Goal: Task Accomplishment & Management: Use online tool/utility

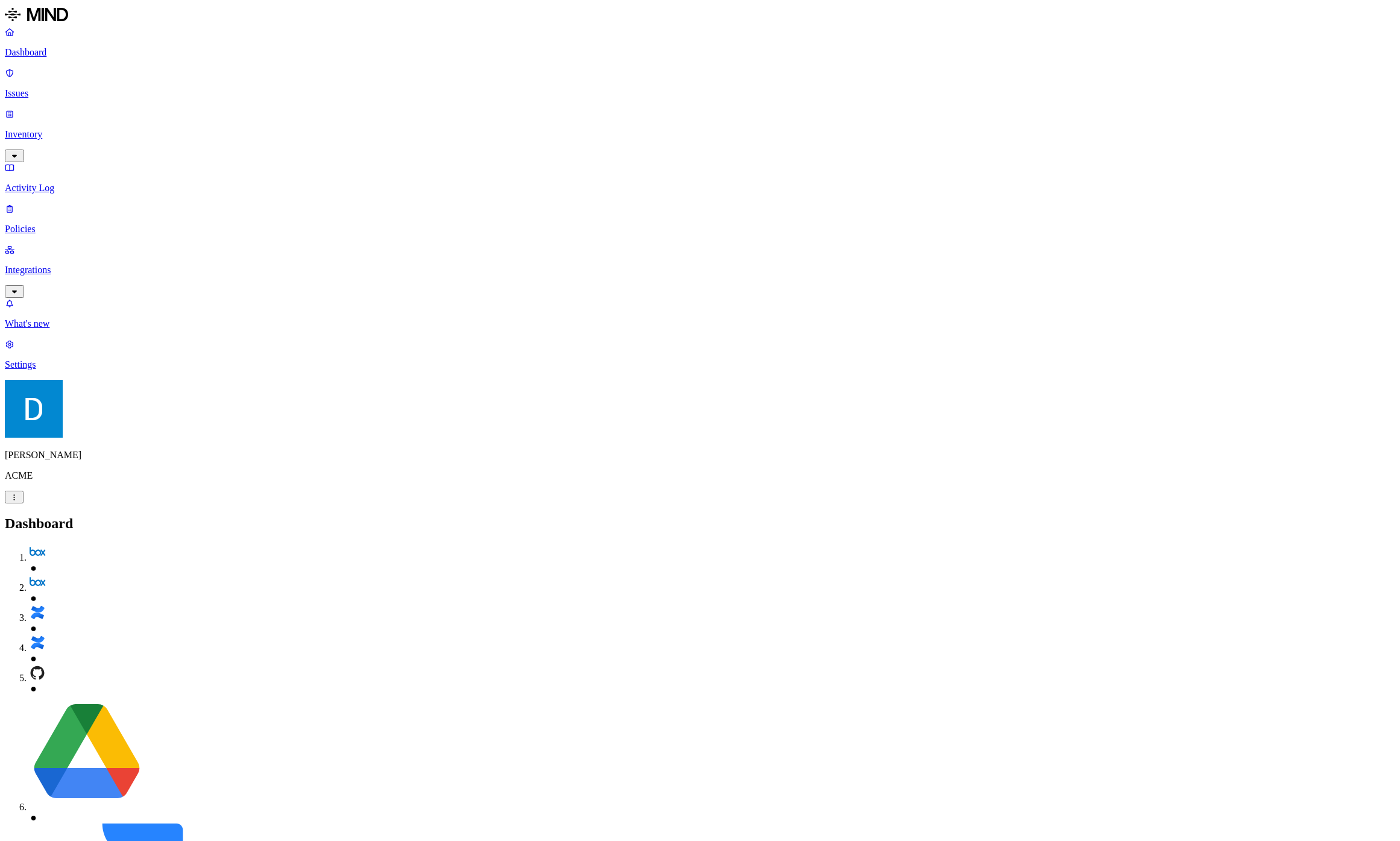
click at [103, 264] on p "Integrations" at bounding box center [700, 270] width 1390 height 11
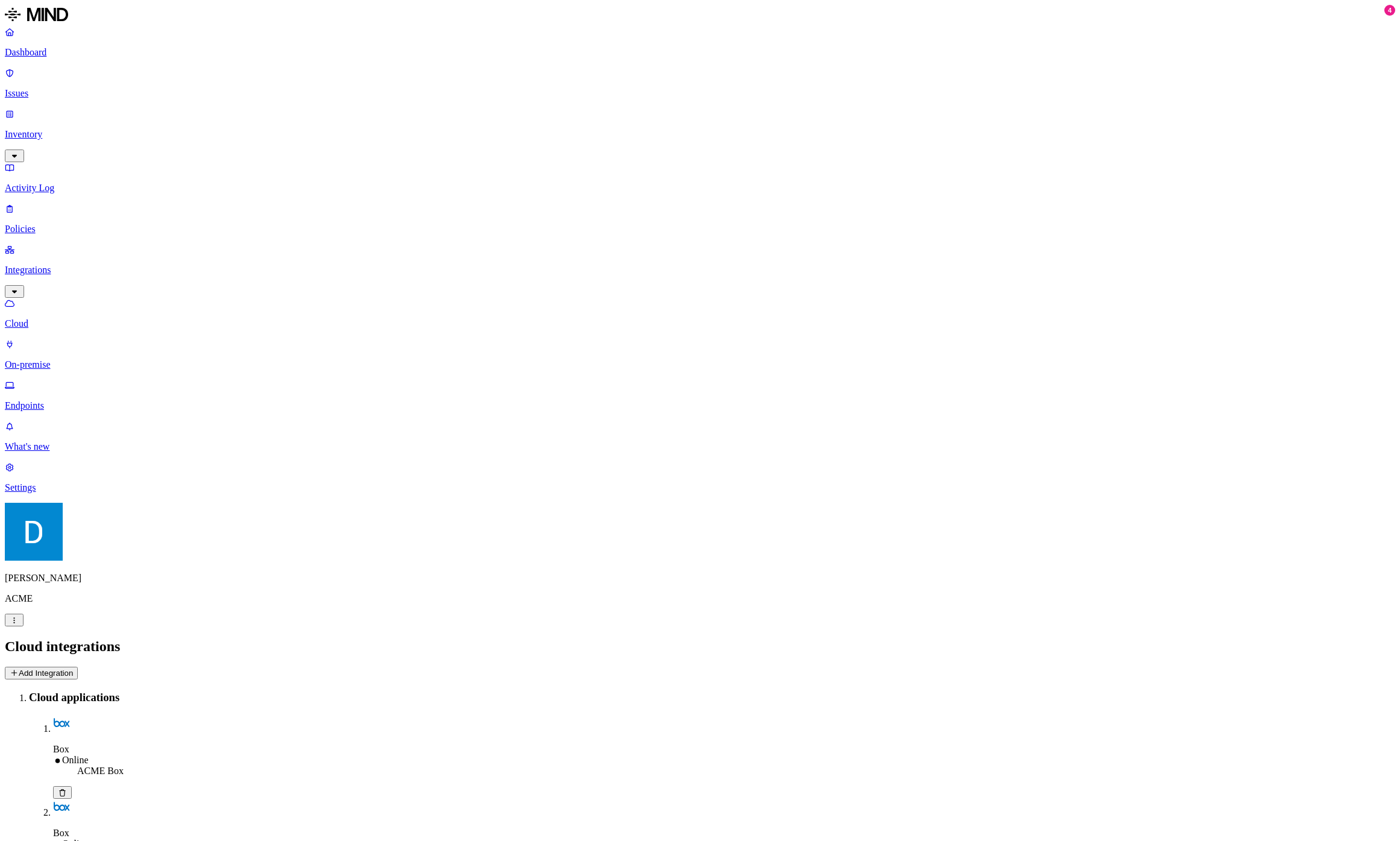
click at [78, 667] on button "Add Integration" at bounding box center [41, 672] width 73 height 12
click at [64, 400] on p "Endpoints" at bounding box center [700, 406] width 1390 height 11
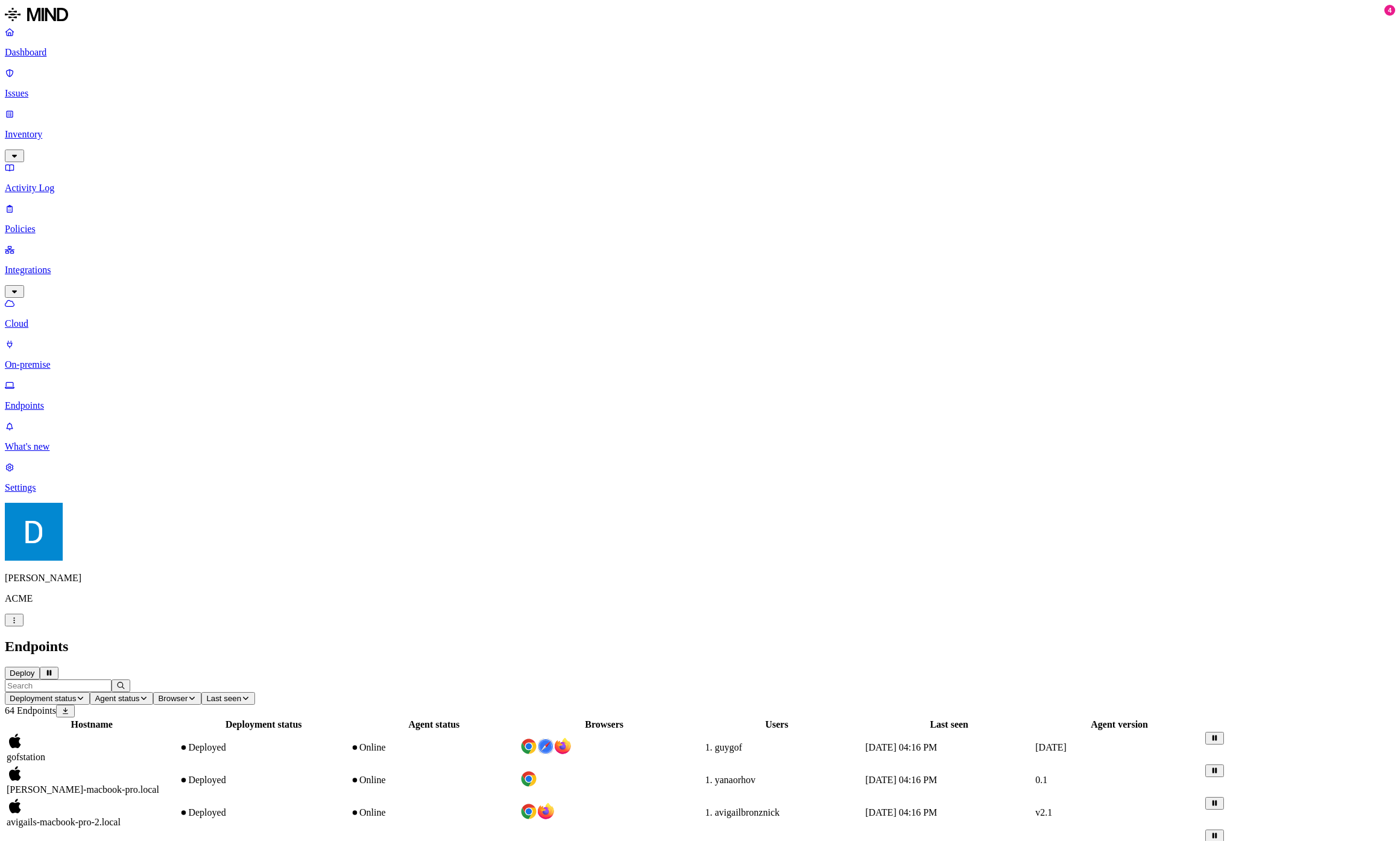
click at [39, 667] on button "Deploy" at bounding box center [22, 672] width 35 height 12
